Goal: Task Accomplishment & Management: Manage account settings

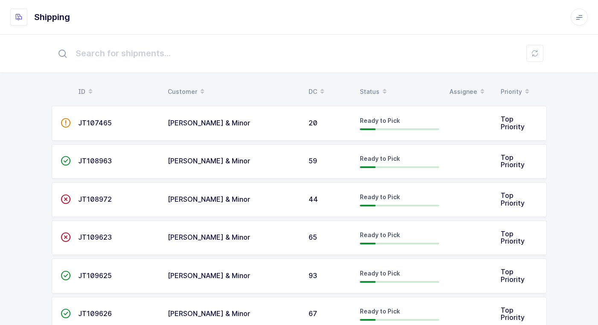
click at [577, 11] on span at bounding box center [578, 17] width 17 height 17
click at [545, 82] on div "[PERSON_NAME]" at bounding box center [553, 82] width 51 height 10
click at [543, 108] on li "Account" at bounding box center [553, 106] width 51 height 7
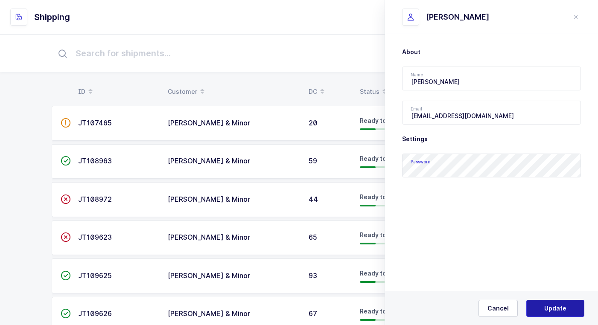
click at [552, 304] on button "Update" at bounding box center [555, 308] width 58 height 17
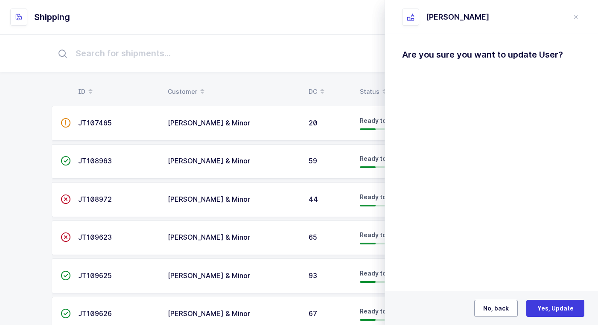
click at [489, 308] on span "No, back" at bounding box center [496, 308] width 26 height 9
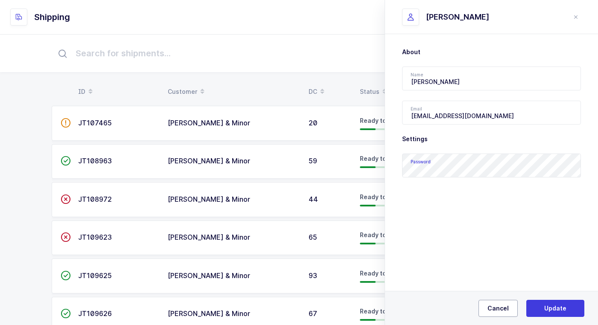
drag, startPoint x: 499, startPoint y: 308, endPoint x: 495, endPoint y: 300, distance: 8.6
click at [496, 304] on button "Cancel" at bounding box center [497, 308] width 39 height 17
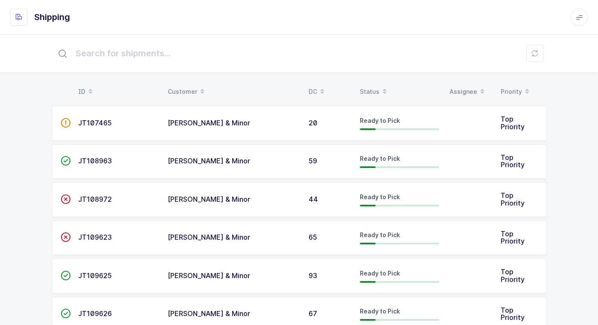
click at [578, 17] on icon at bounding box center [579, 17] width 7 height 7
click at [552, 104] on li "Account" at bounding box center [553, 106] width 51 height 7
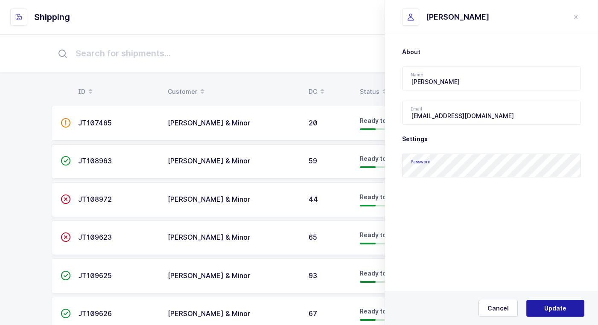
click at [541, 309] on button "Update" at bounding box center [555, 308] width 58 height 17
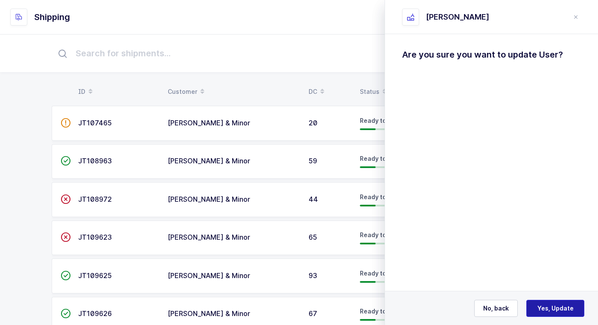
click at [555, 311] on span "Yes, Update" at bounding box center [555, 308] width 36 height 9
